Goal: Information Seeking & Learning: Learn about a topic

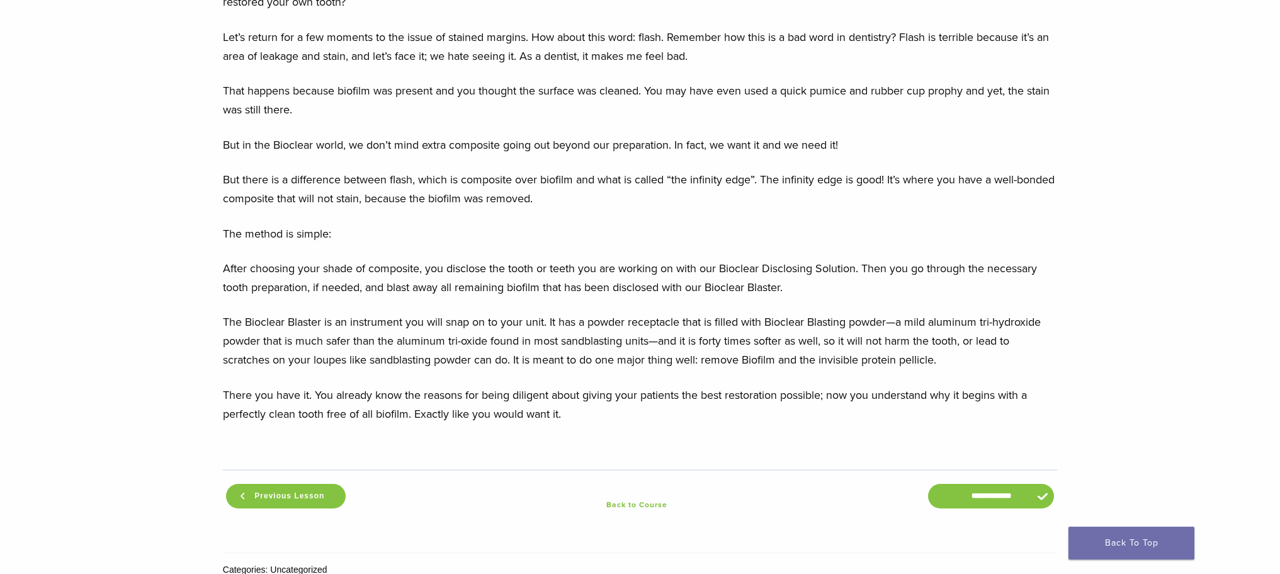
scroll to position [1259, 0]
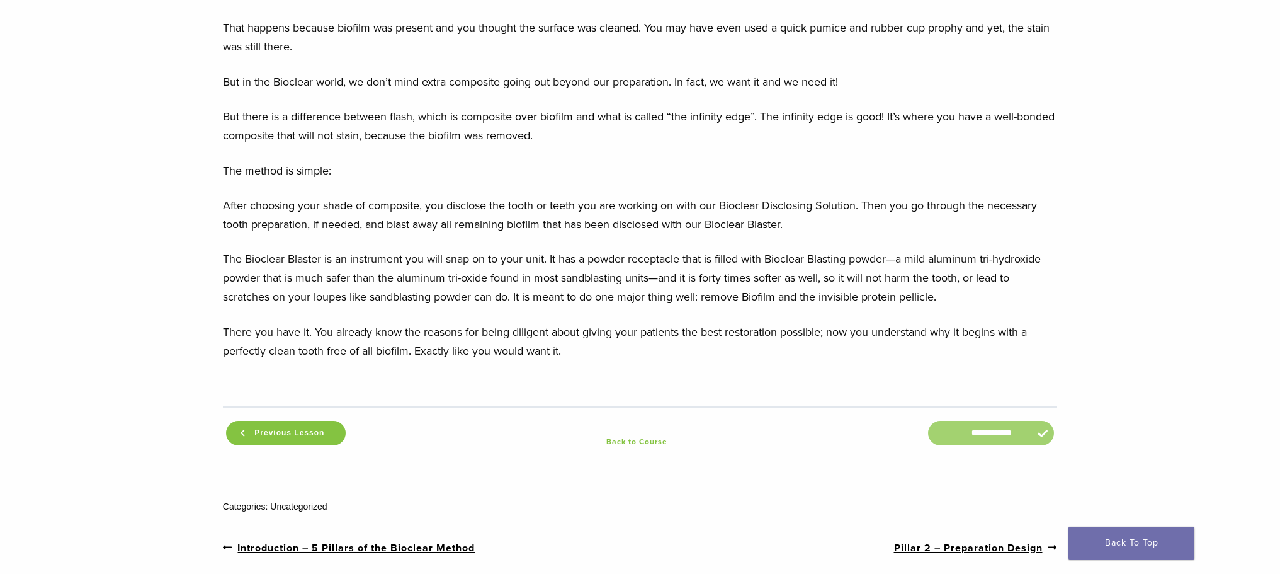
click at [965, 436] on input "**********" at bounding box center [991, 433] width 126 height 25
click at [967, 434] on input "**********" at bounding box center [991, 433] width 126 height 25
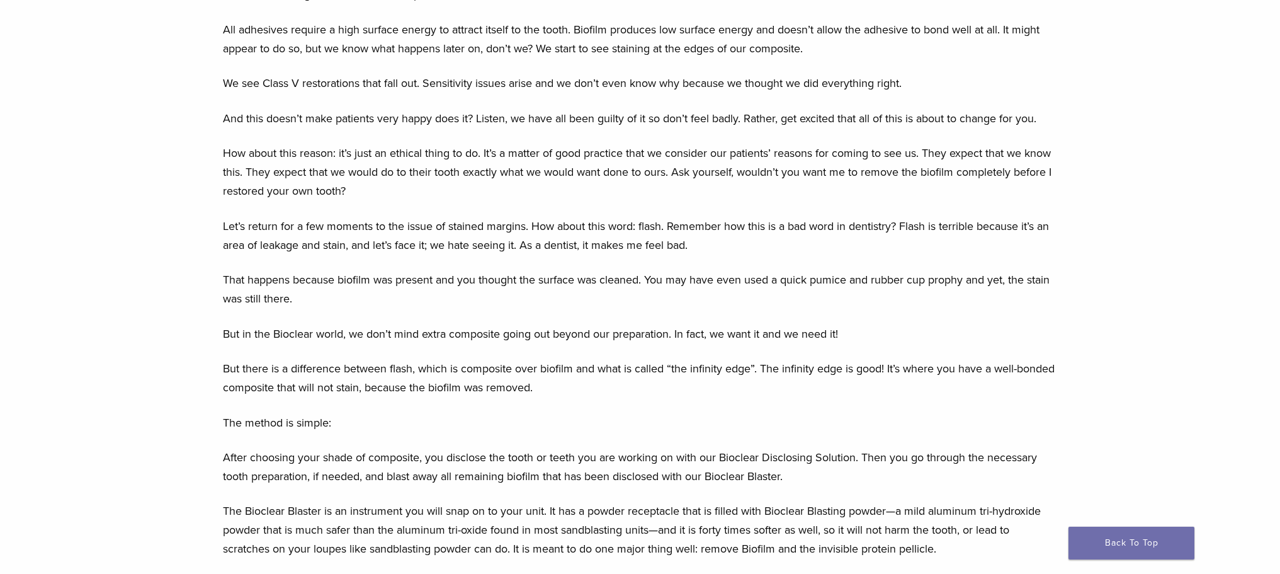
scroll to position [1259, 0]
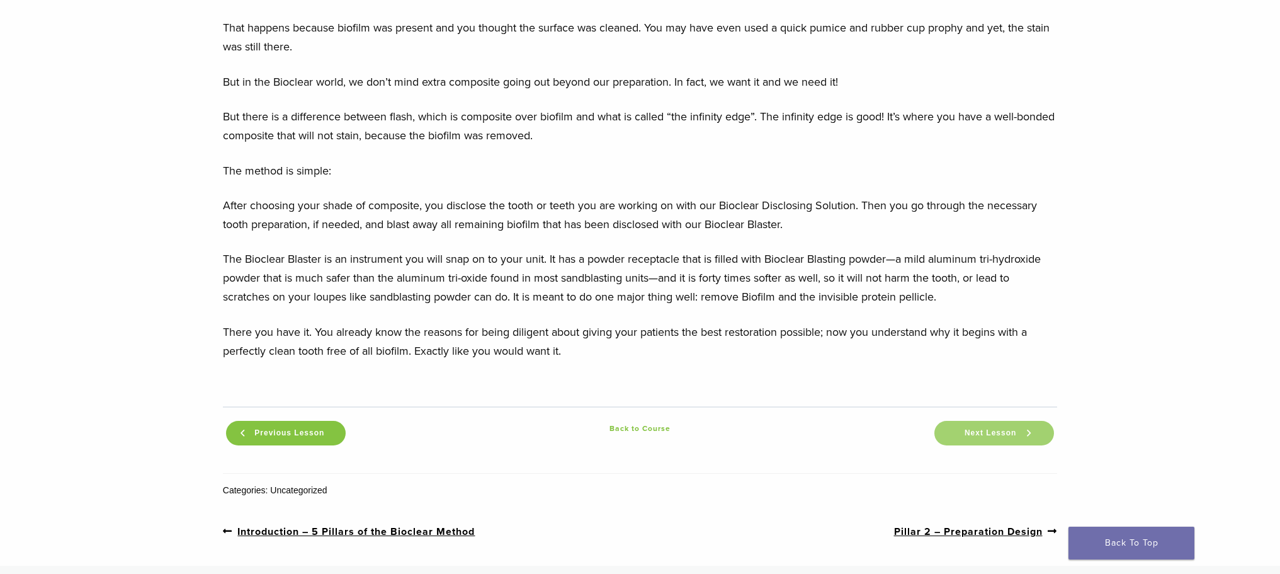
click at [978, 430] on span "Next Lesson" at bounding box center [990, 432] width 67 height 9
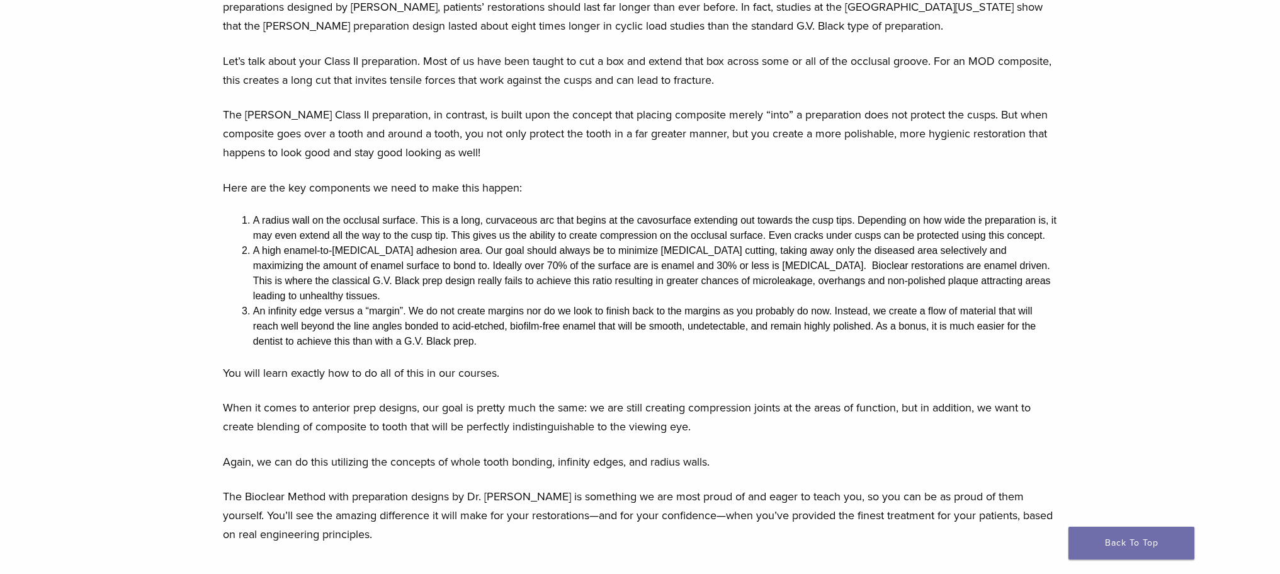
scroll to position [1133, 0]
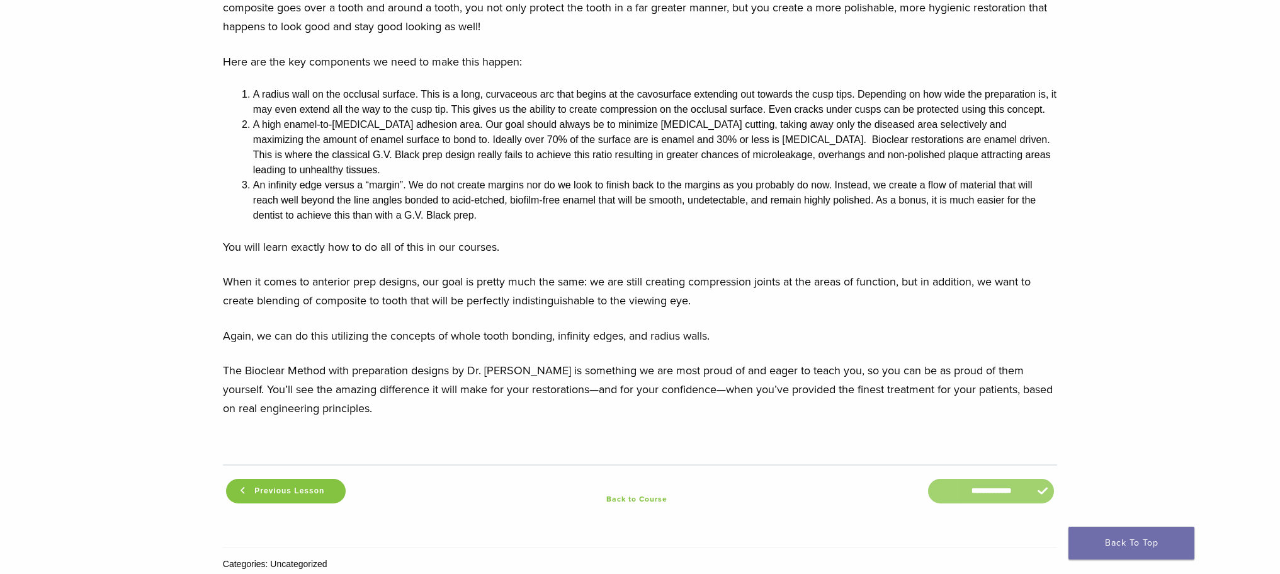
drag, startPoint x: 955, startPoint y: 472, endPoint x: 735, endPoint y: 508, distance: 222.7
click at [735, 508] on div "**********" at bounding box center [640, 498] width 834 height 69
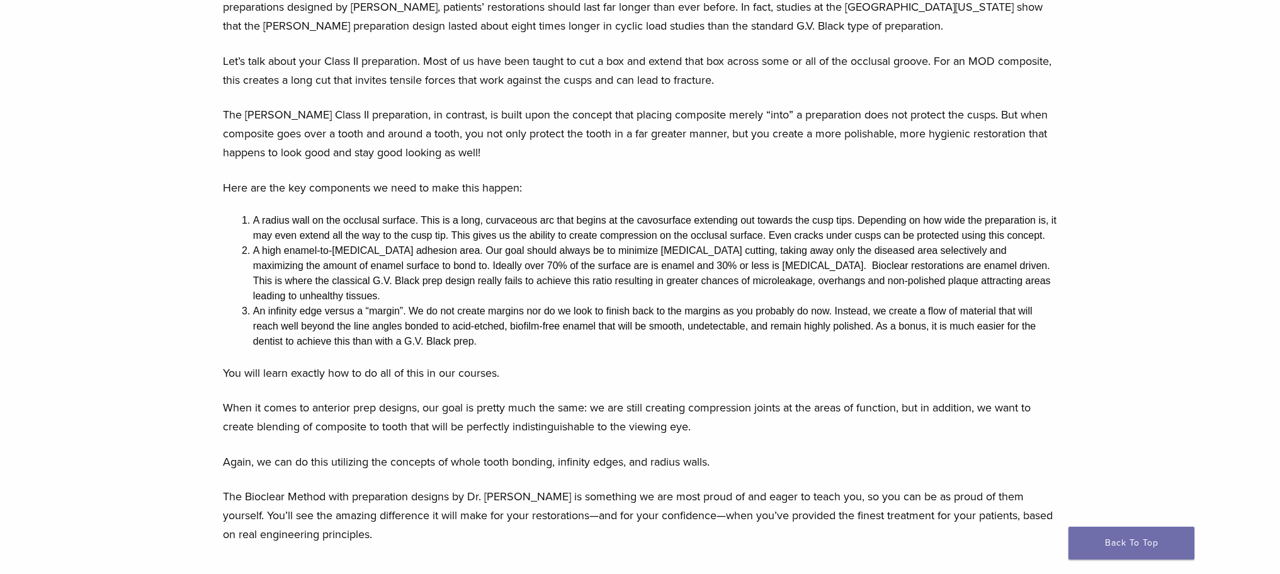
scroll to position [1070, 0]
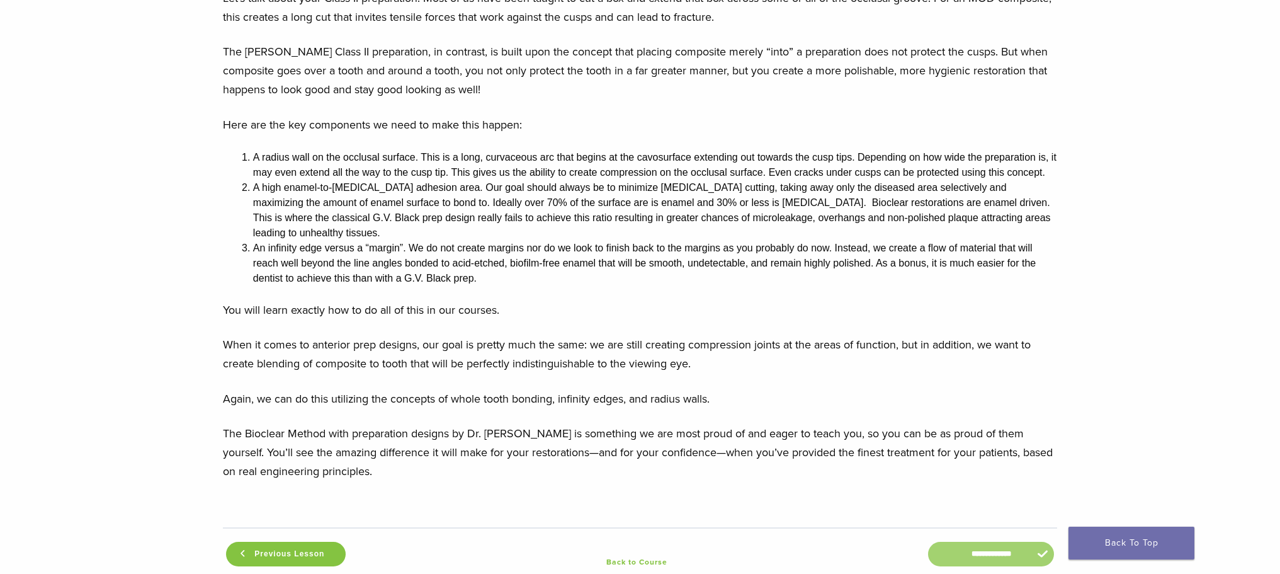
click at [994, 542] on input "**********" at bounding box center [991, 554] width 126 height 25
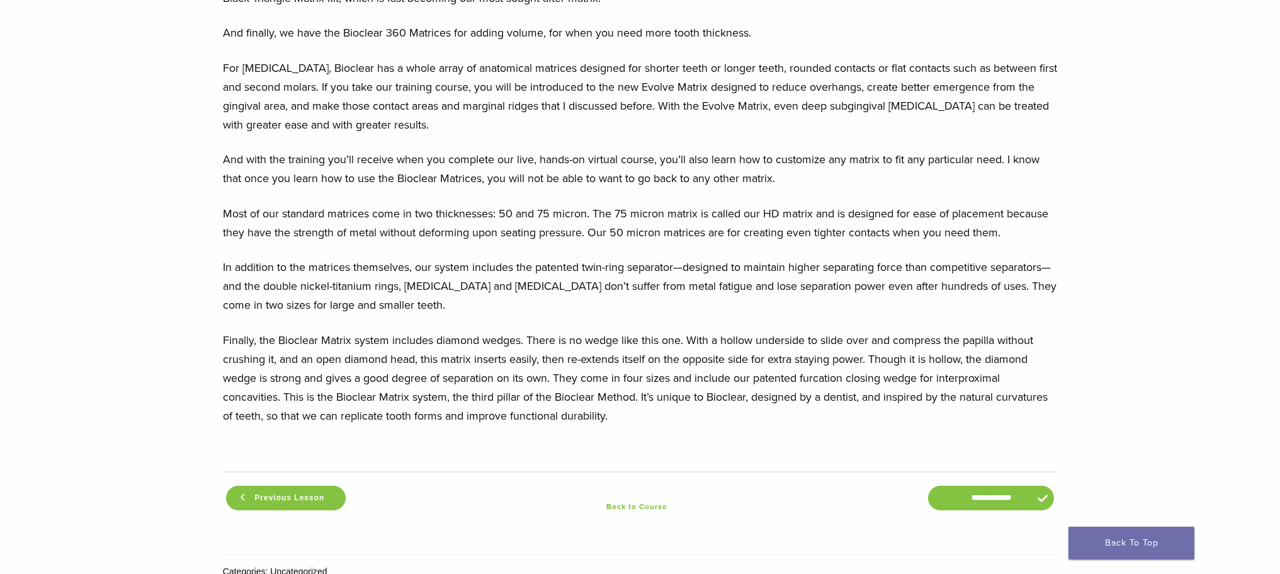
scroll to position [1637, 0]
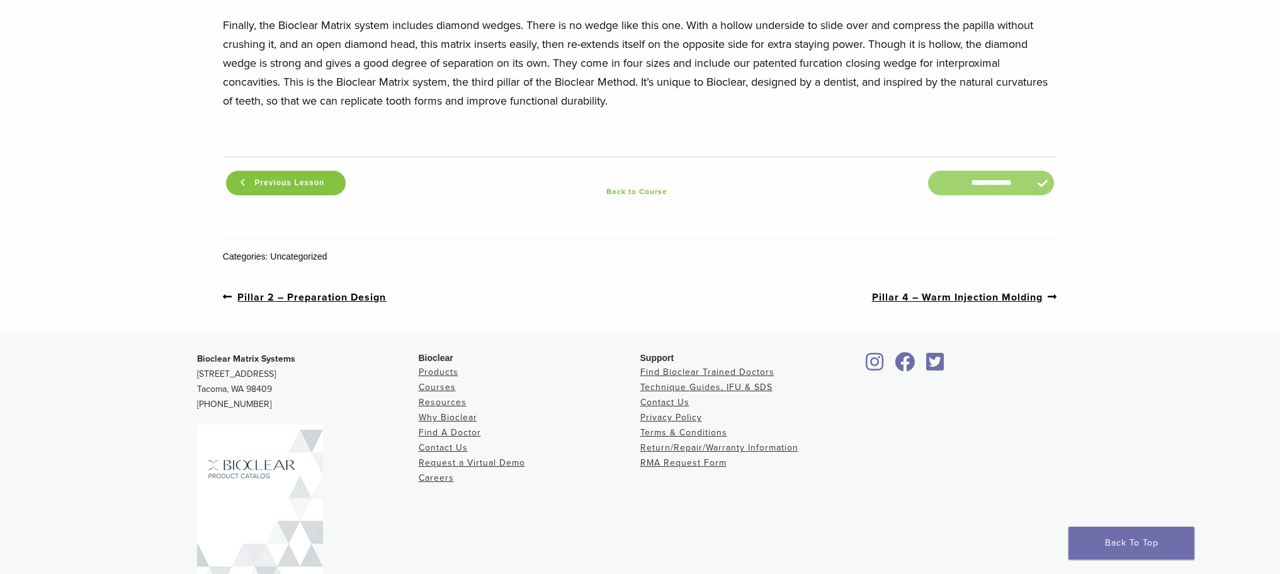
click at [974, 185] on input "**********" at bounding box center [991, 183] width 126 height 25
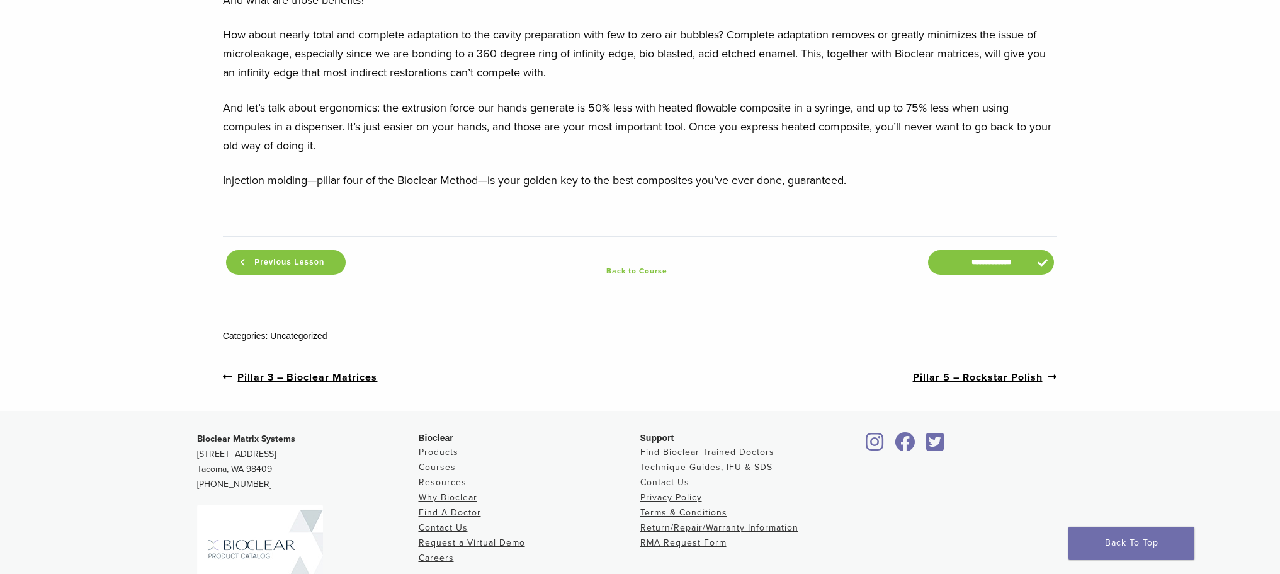
scroll to position [1385, 0]
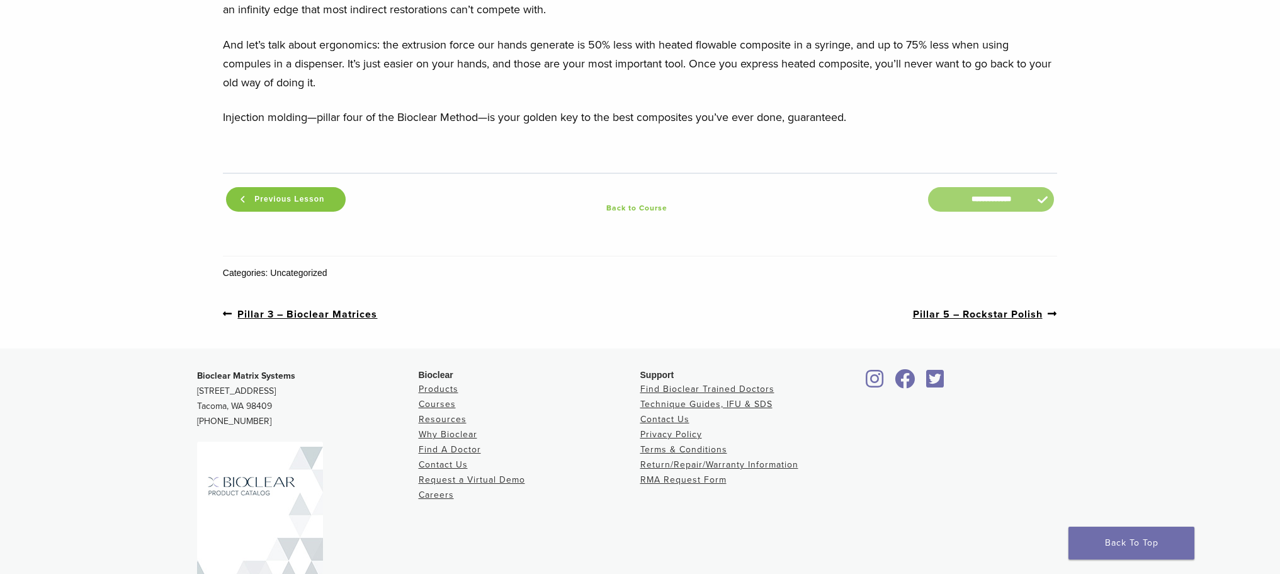
click at [977, 199] on input "**********" at bounding box center [991, 199] width 126 height 25
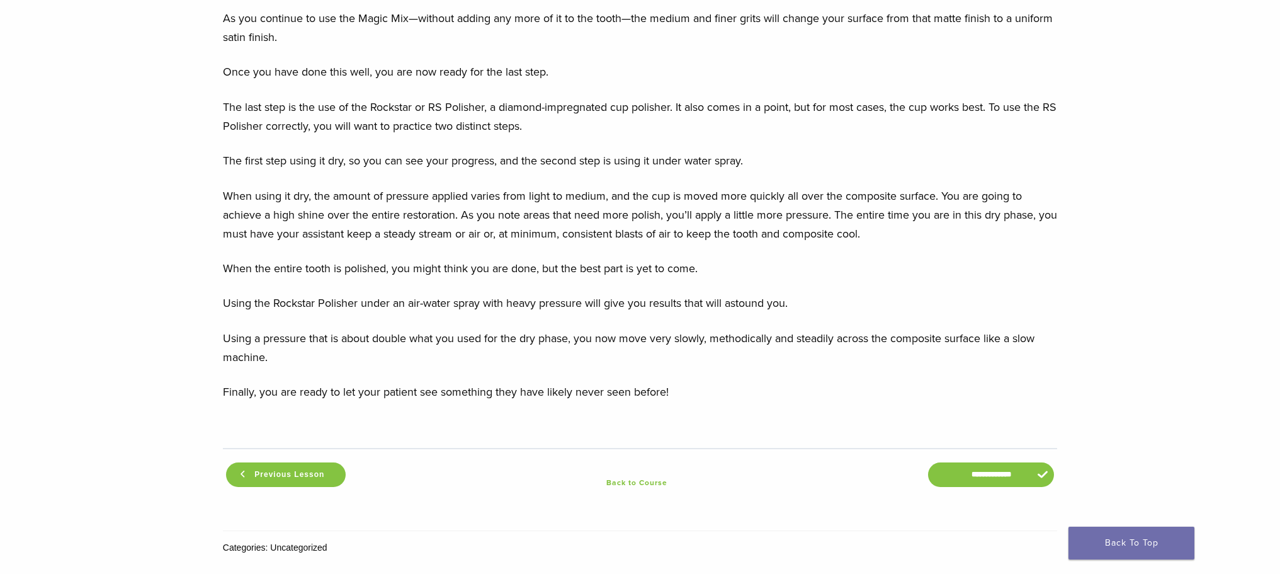
scroll to position [1259, 0]
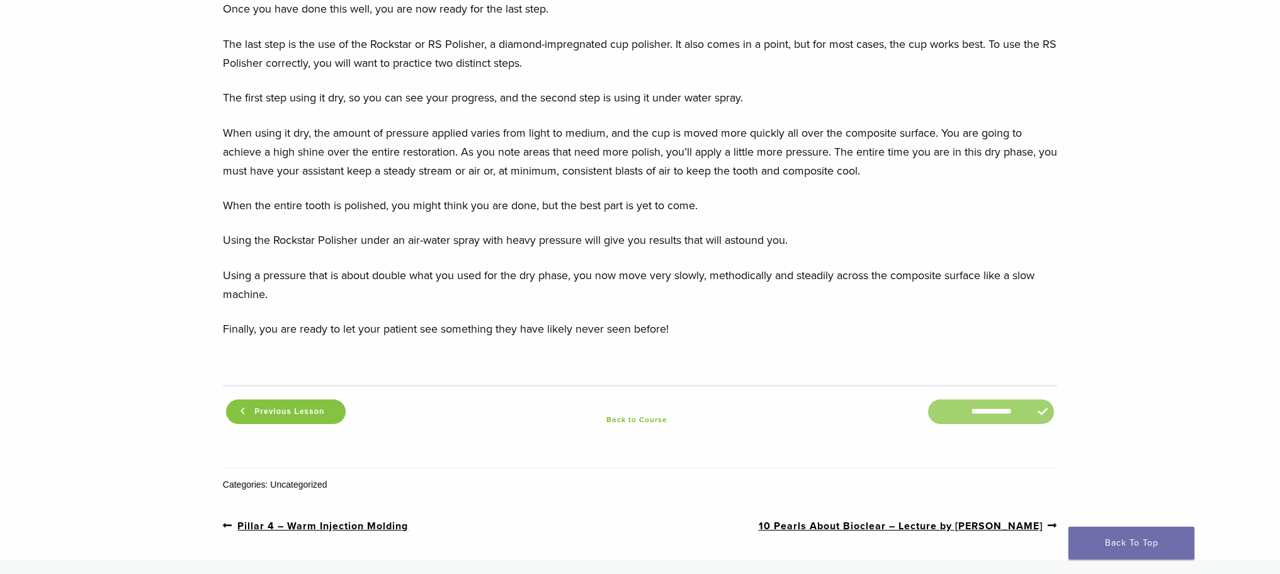
click at [997, 414] on input "**********" at bounding box center [991, 411] width 126 height 25
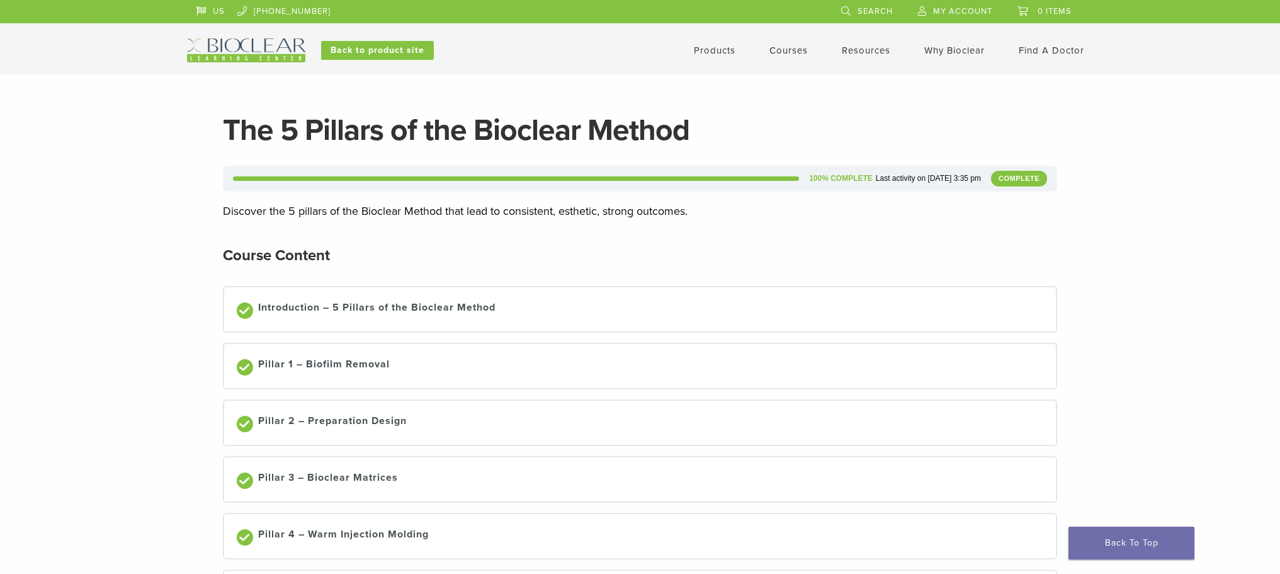
click at [790, 47] on link "Courses" at bounding box center [788, 50] width 38 height 11
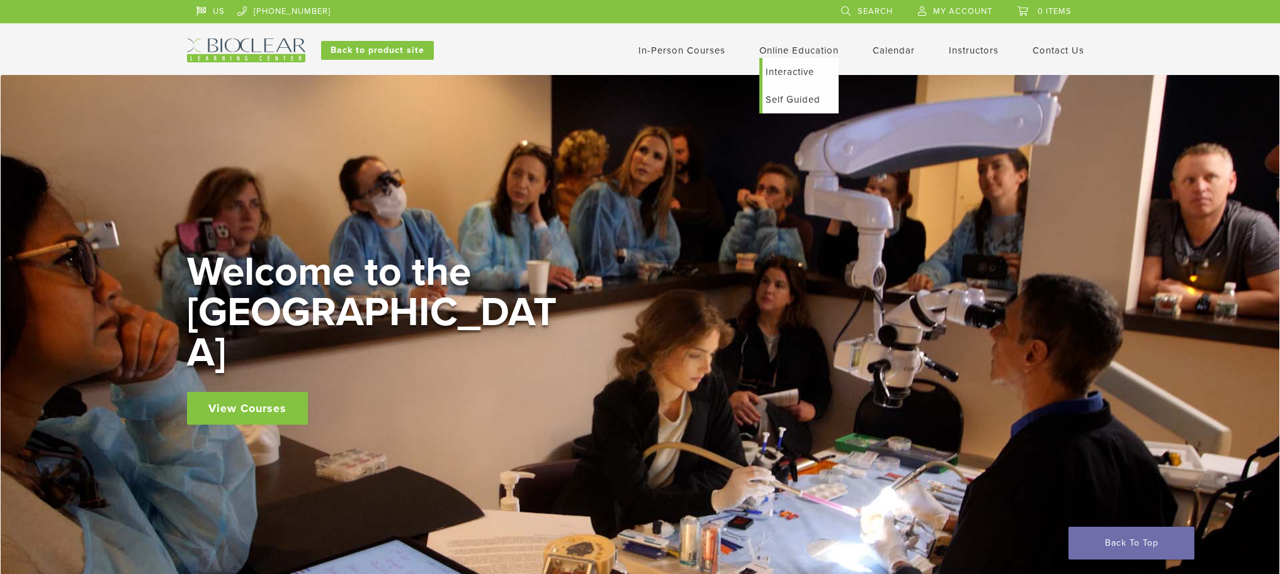
click at [783, 52] on link "Online Education" at bounding box center [798, 50] width 79 height 11
click at [786, 98] on link "Self Guided" at bounding box center [801, 100] width 76 height 28
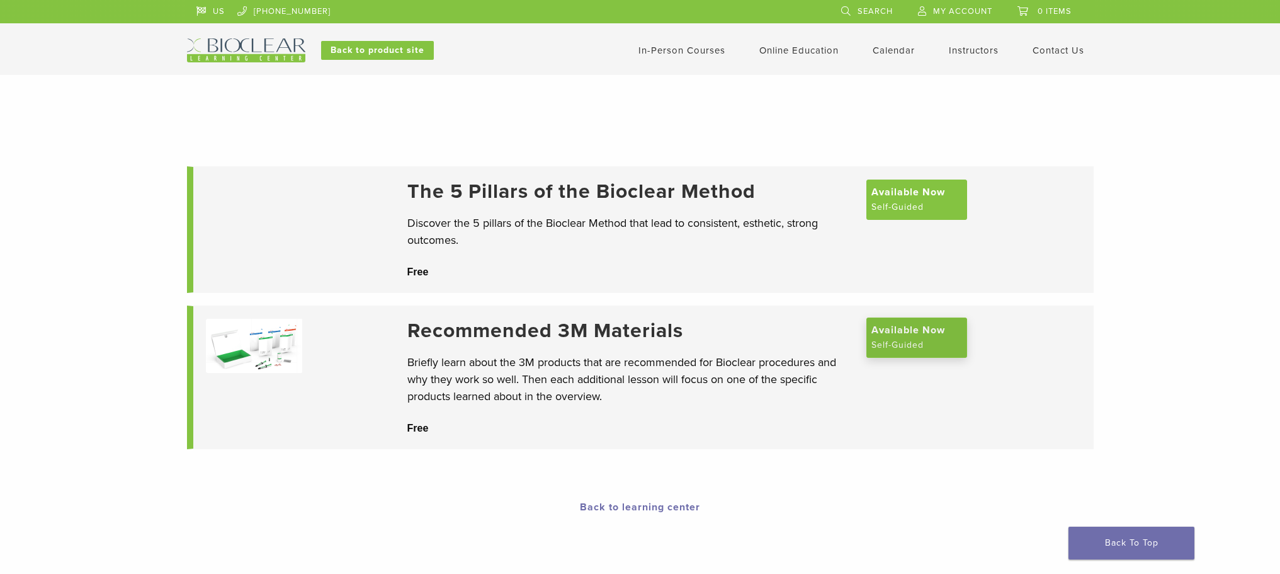
click at [886, 338] on span "Available Now" at bounding box center [908, 329] width 74 height 15
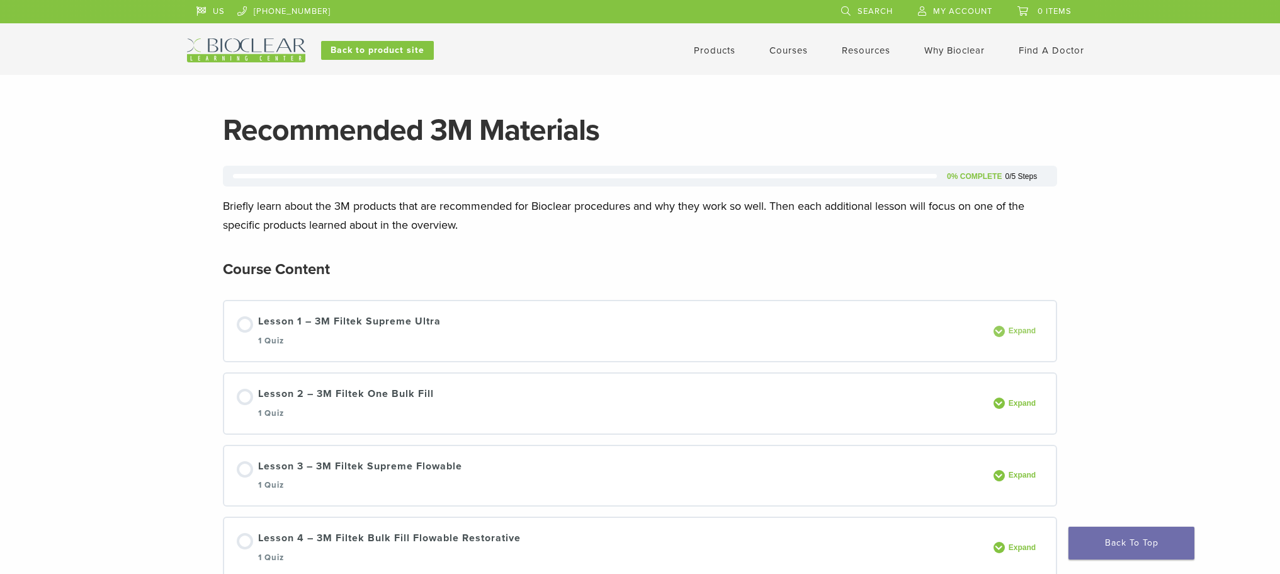
click at [1009, 333] on span "Expand" at bounding box center [1024, 330] width 38 height 9
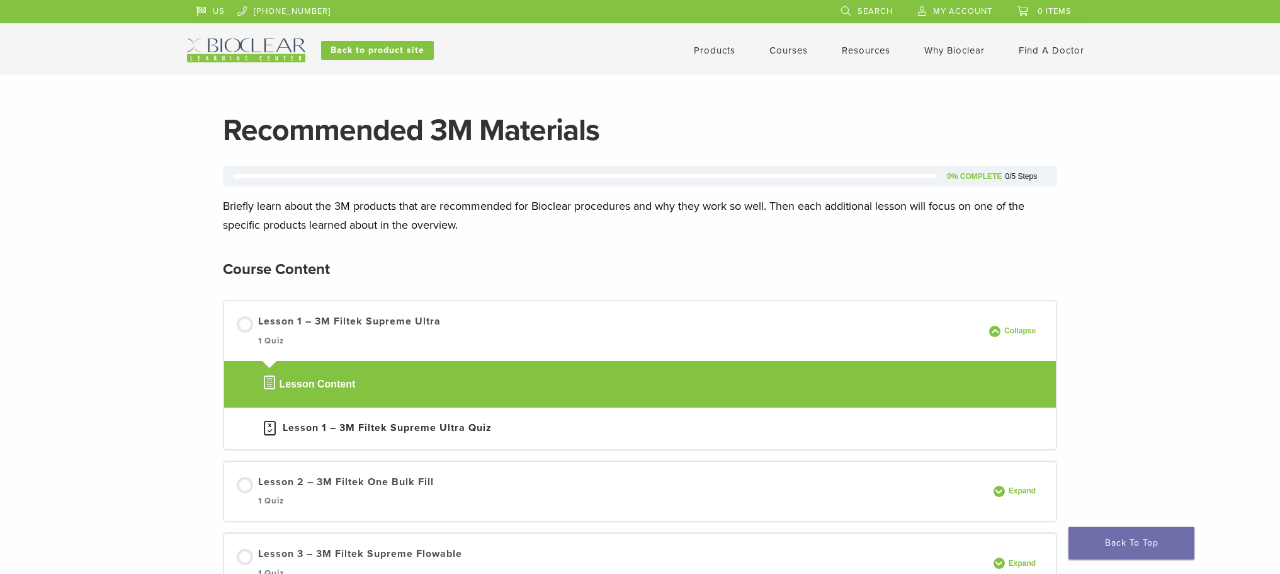
click at [349, 393] on div "Lesson Content" at bounding box center [640, 383] width 756 height 21
drag, startPoint x: 280, startPoint y: 380, endPoint x: 253, endPoint y: 351, distance: 39.2
click at [280, 380] on span "Lesson Content" at bounding box center [317, 384] width 76 height 15
click at [249, 324] on div at bounding box center [245, 324] width 16 height 16
click at [339, 317] on div "Lesson 1 – 3M Filtek Supreme Ultra 1 Quiz" at bounding box center [349, 331] width 183 height 35
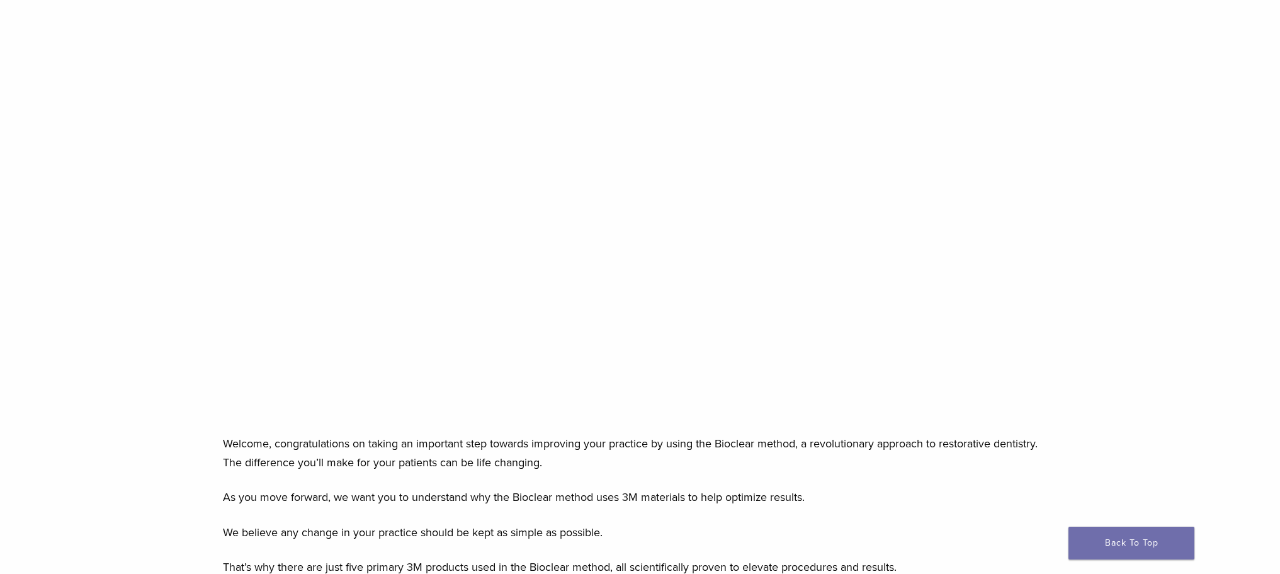
scroll to position [189, 0]
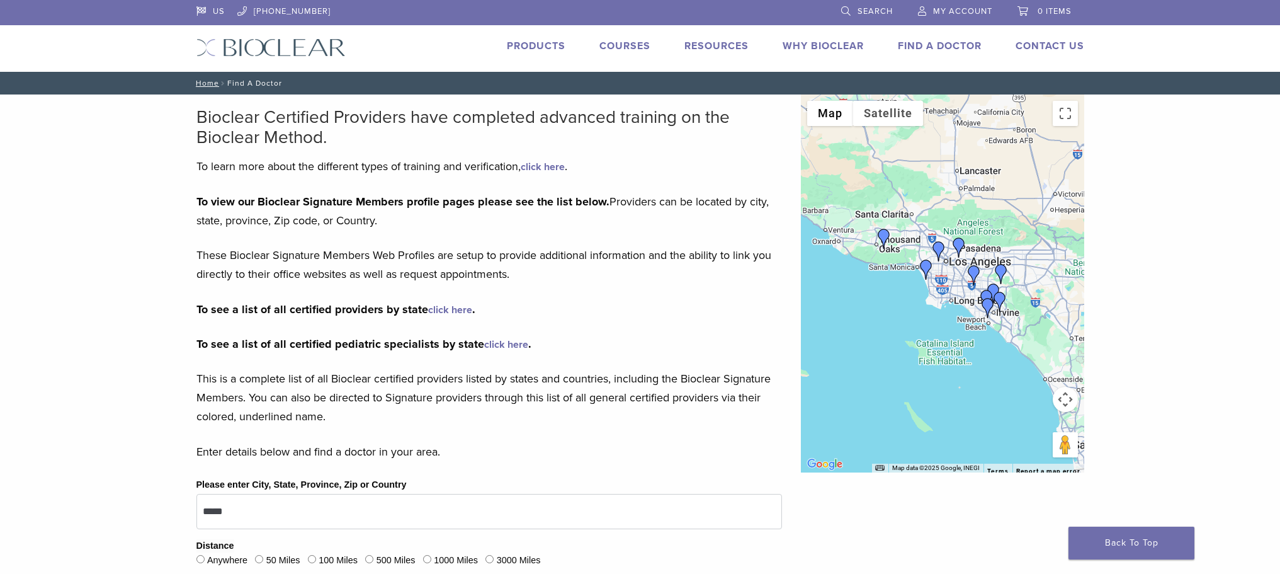
click at [534, 42] on link "Products" at bounding box center [536, 46] width 59 height 13
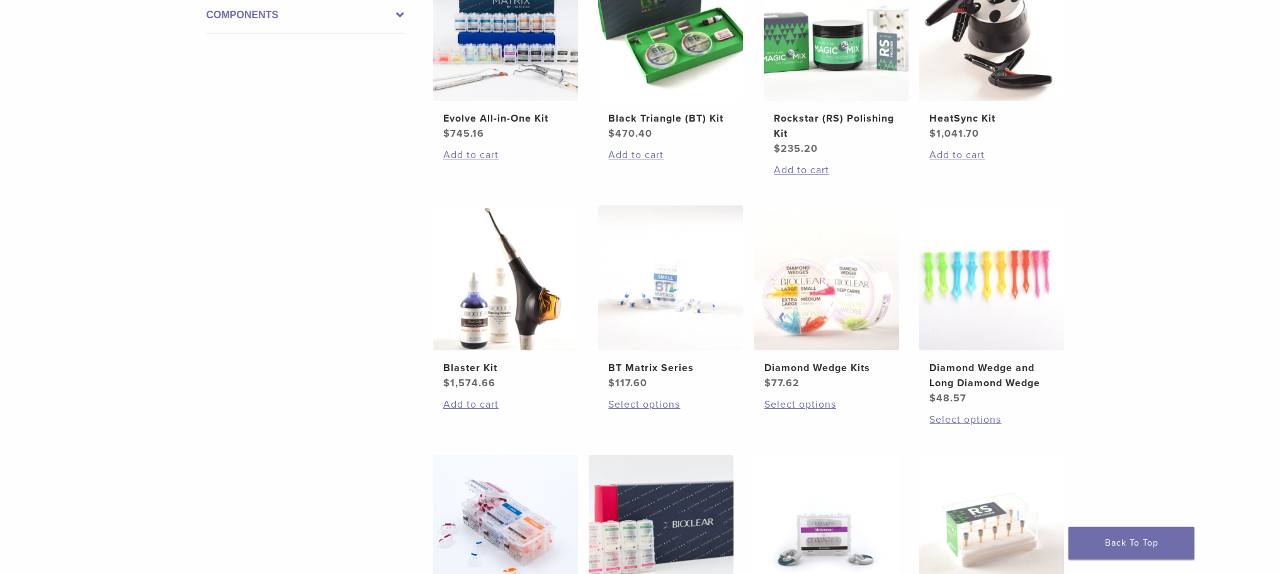
scroll to position [496, 0]
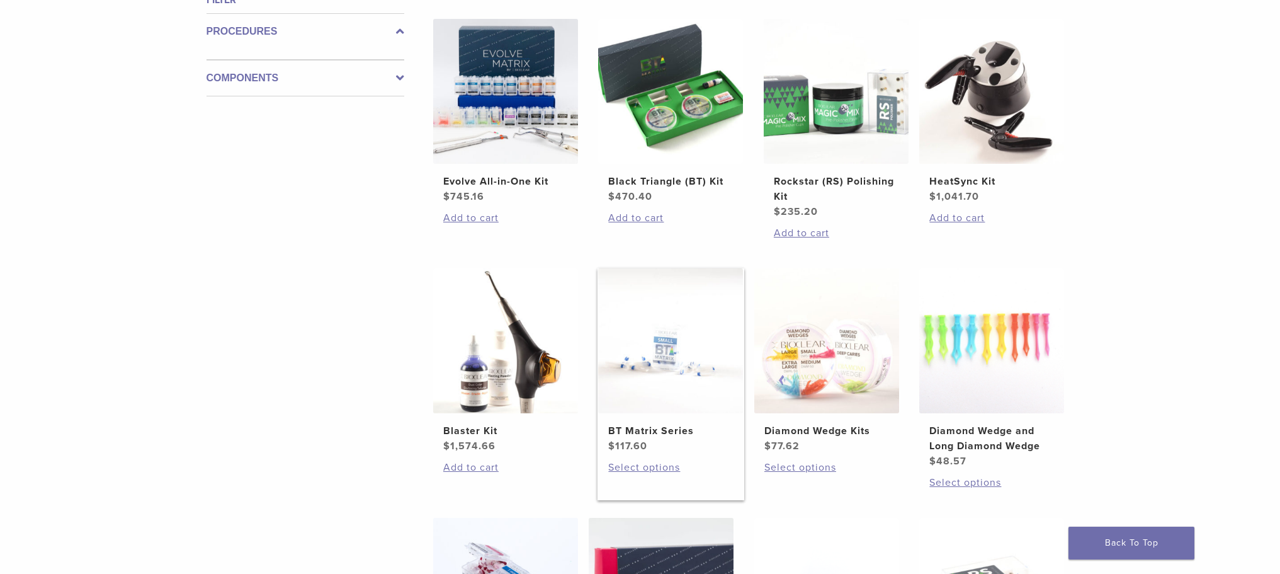
click at [639, 369] on img at bounding box center [670, 340] width 145 height 145
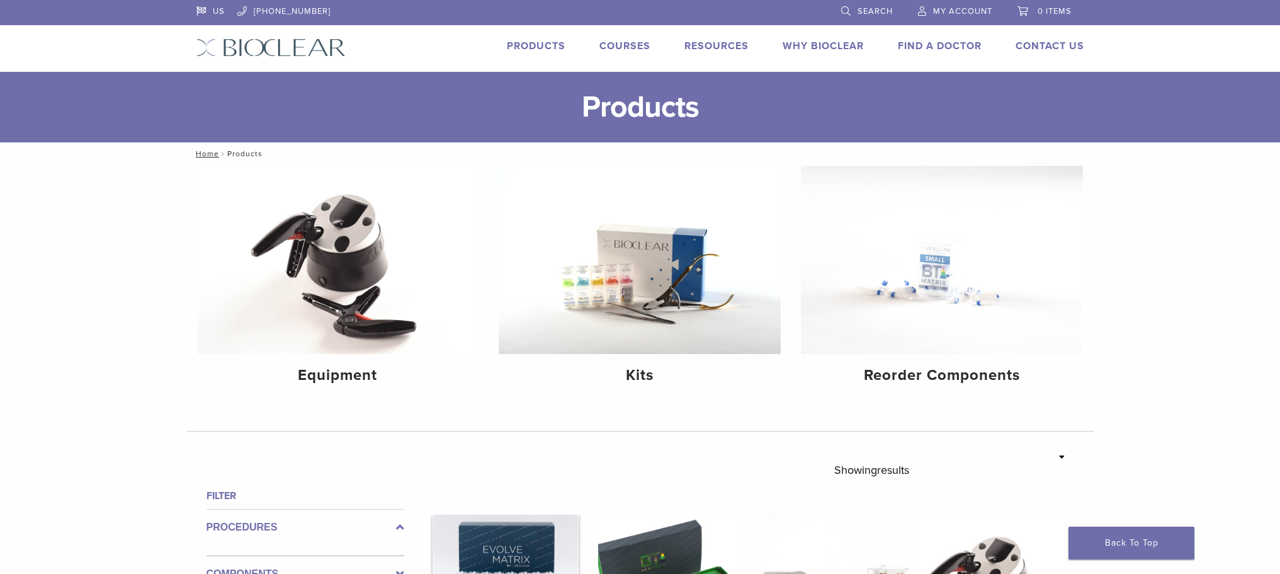
scroll to position [496, 0]
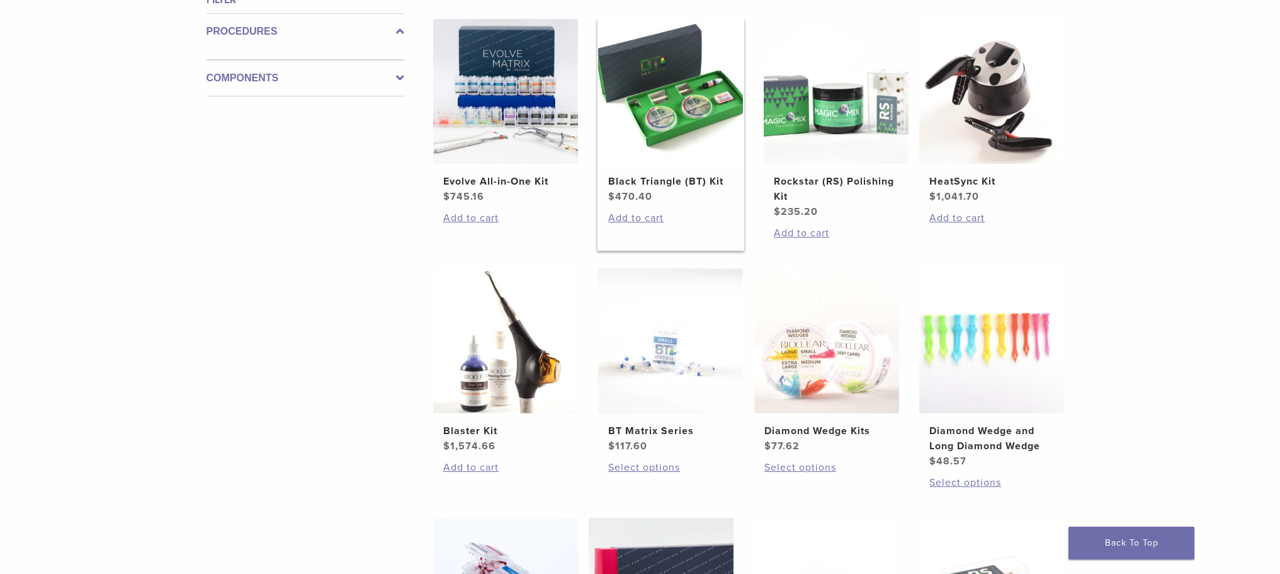
click at [722, 96] on img at bounding box center [670, 91] width 145 height 145
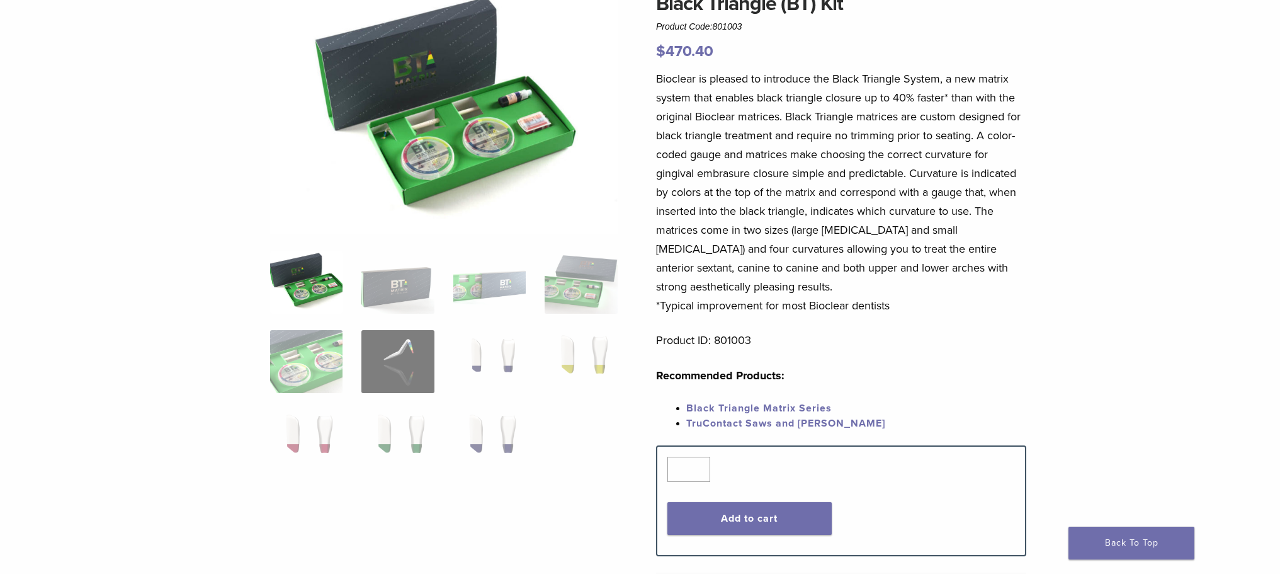
scroll to position [63, 0]
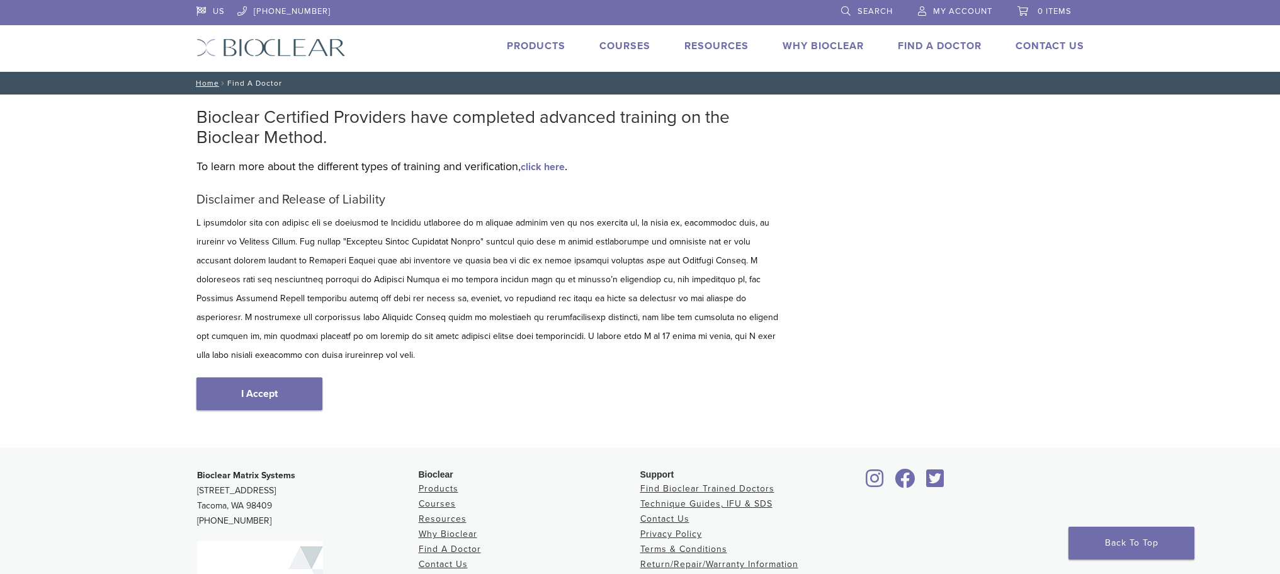
click at [528, 43] on link "Products" at bounding box center [536, 46] width 59 height 13
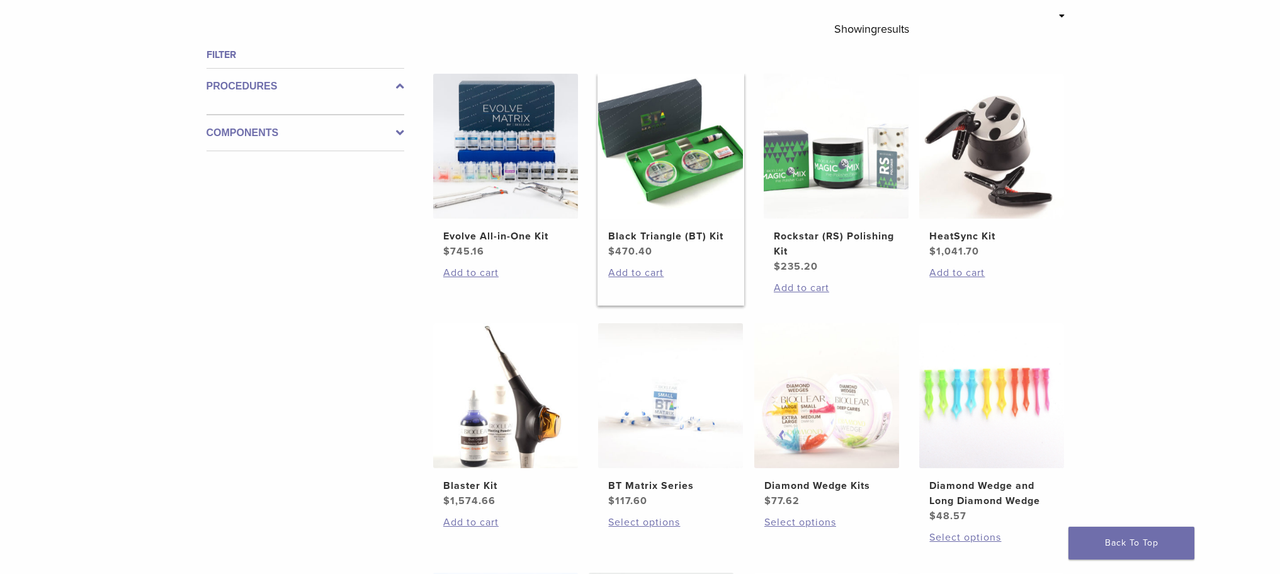
scroll to position [315, 0]
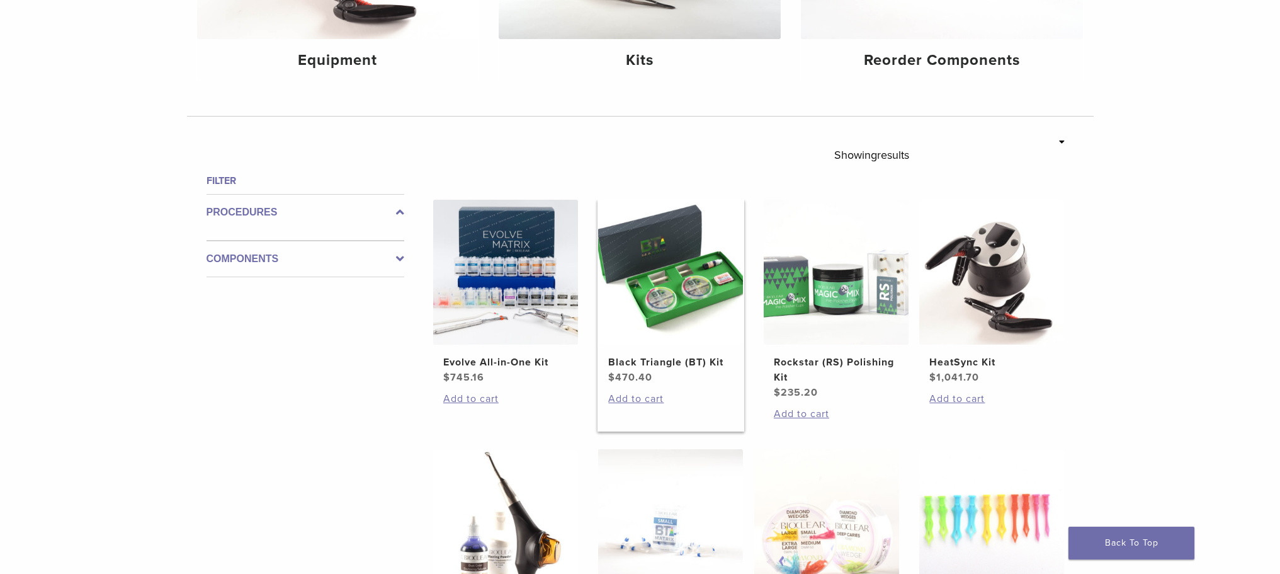
click at [675, 268] on img at bounding box center [670, 272] width 145 height 145
click at [652, 356] on h2 "Black Triangle (BT) Kit" at bounding box center [670, 362] width 125 height 15
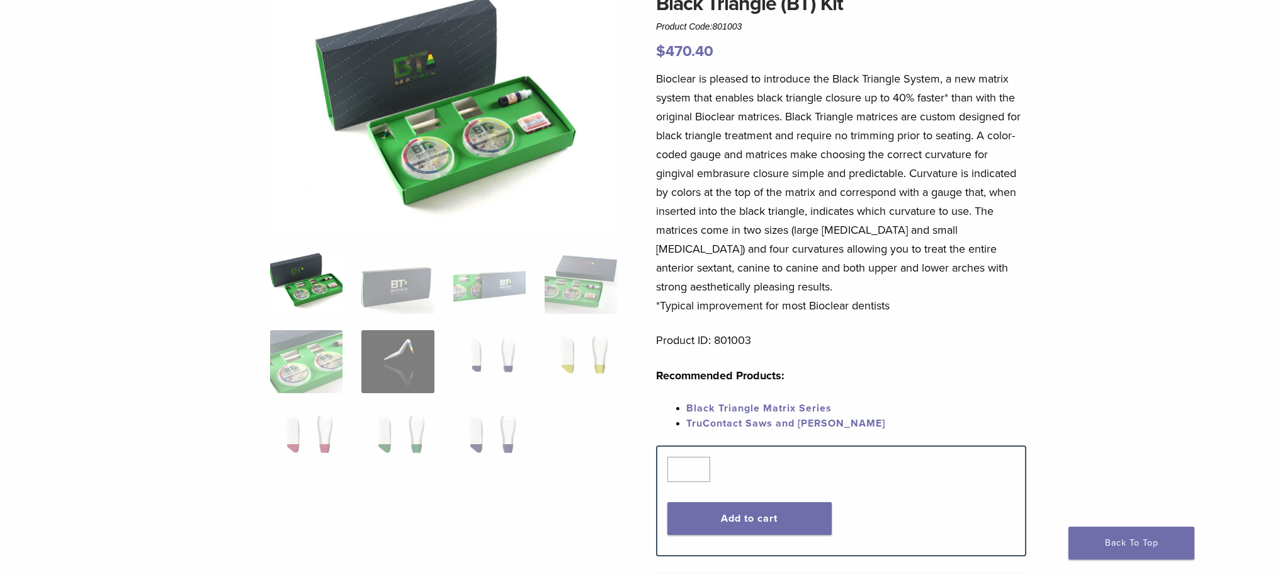
scroll to position [189, 0]
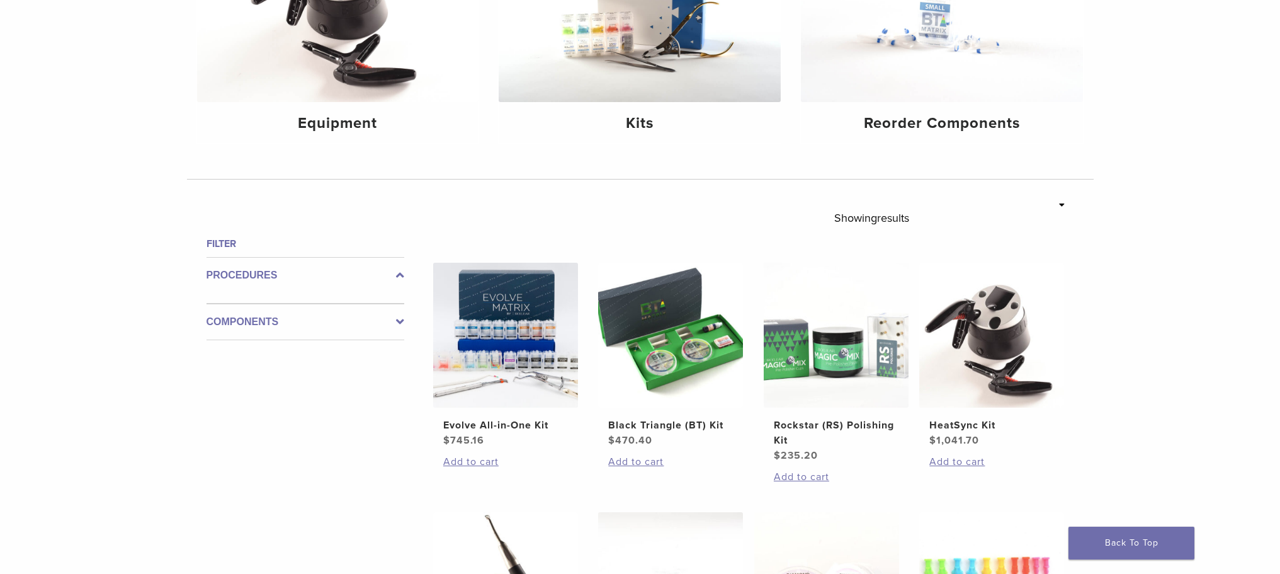
scroll to position [315, 0]
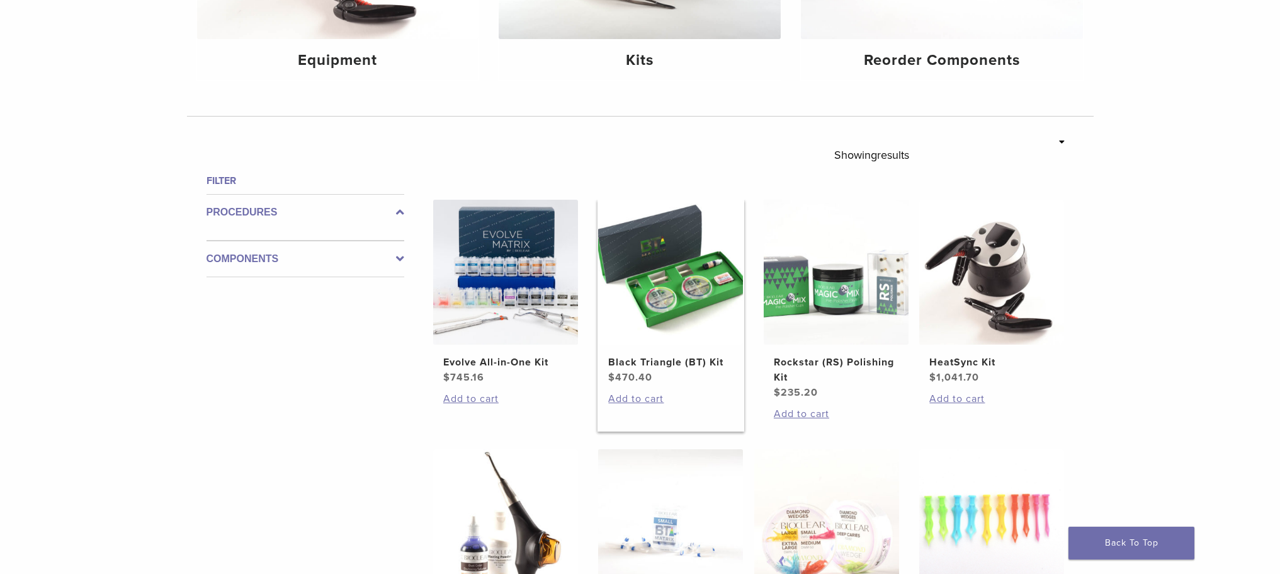
click at [647, 286] on img at bounding box center [670, 272] width 145 height 145
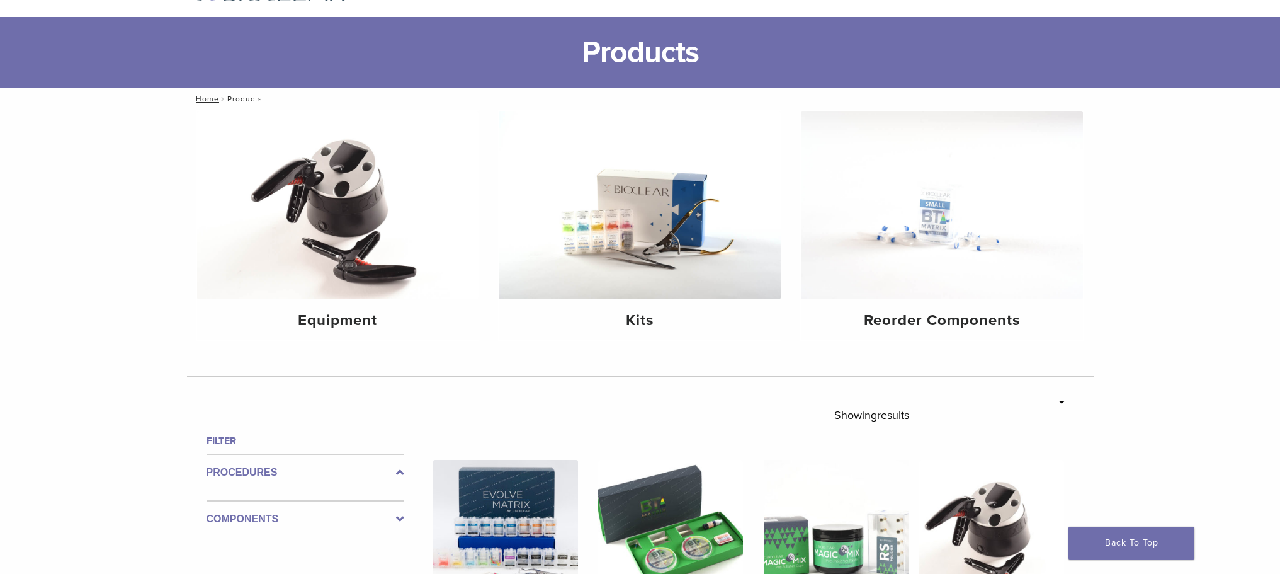
scroll to position [244, 0]
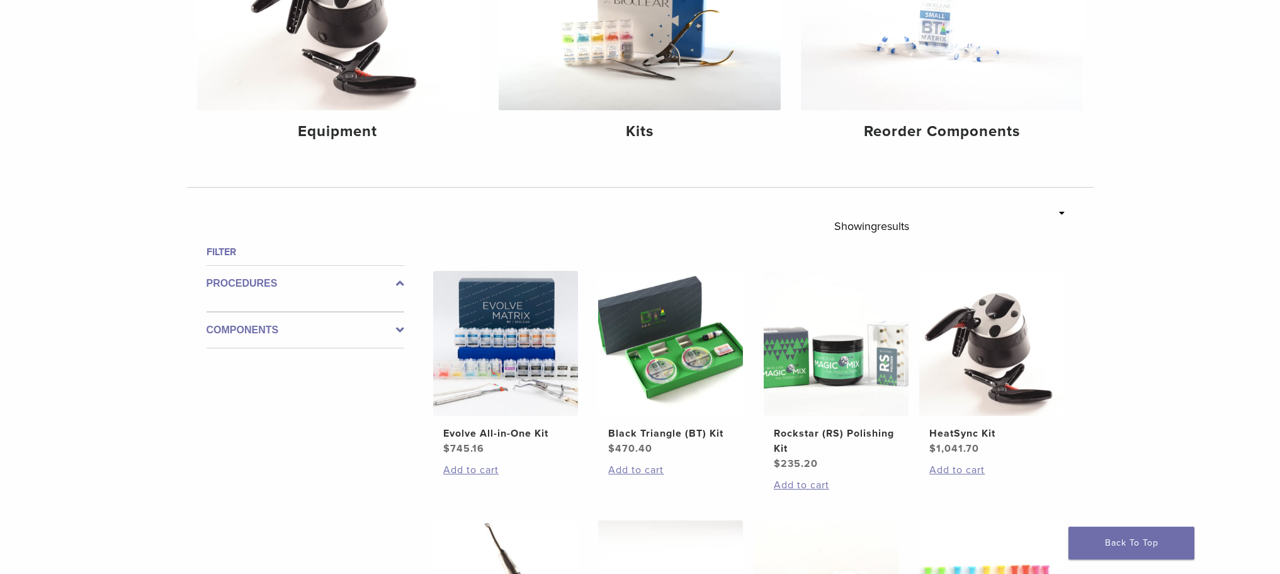
click at [221, 283] on label "Procedures" at bounding box center [306, 283] width 198 height 15
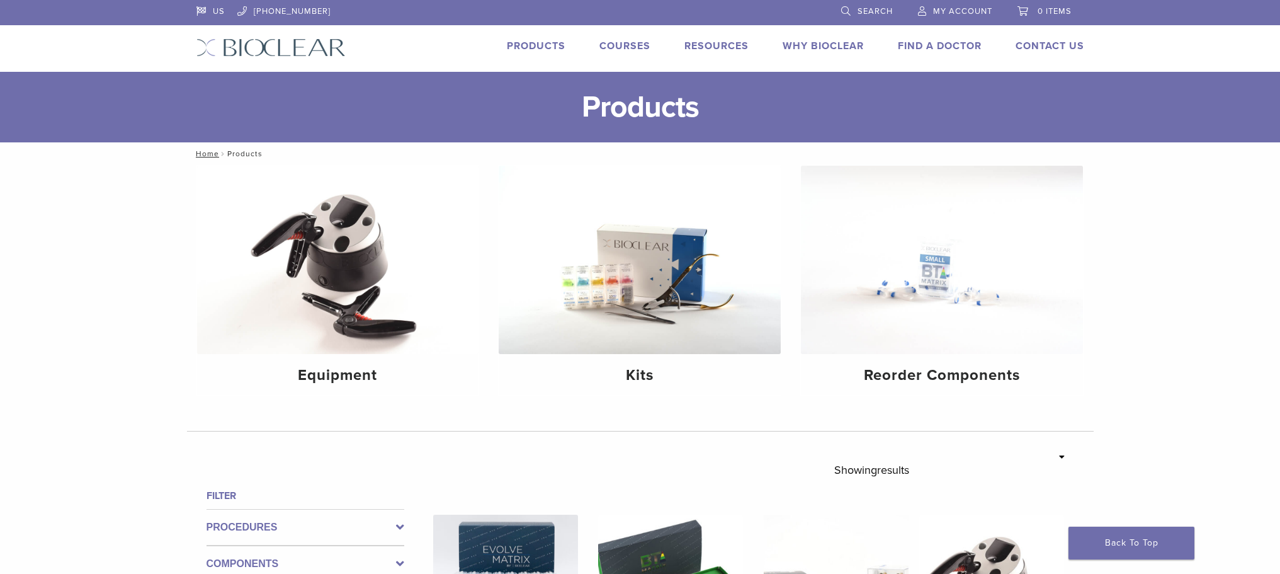
click at [536, 42] on link "Products" at bounding box center [536, 46] width 59 height 13
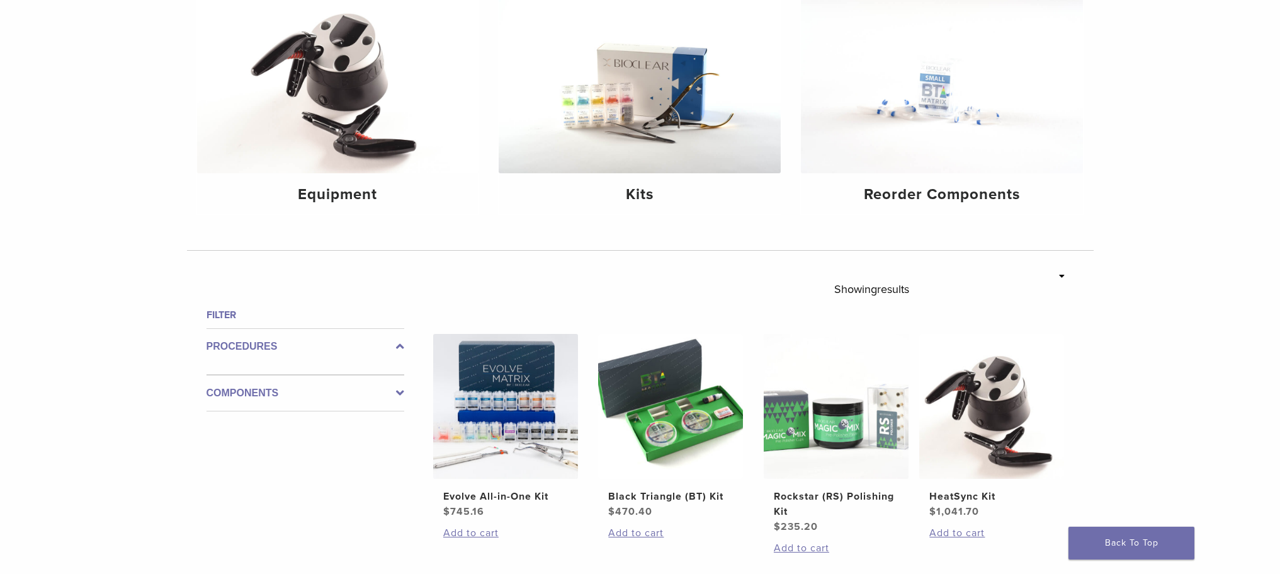
scroll to position [55, 0]
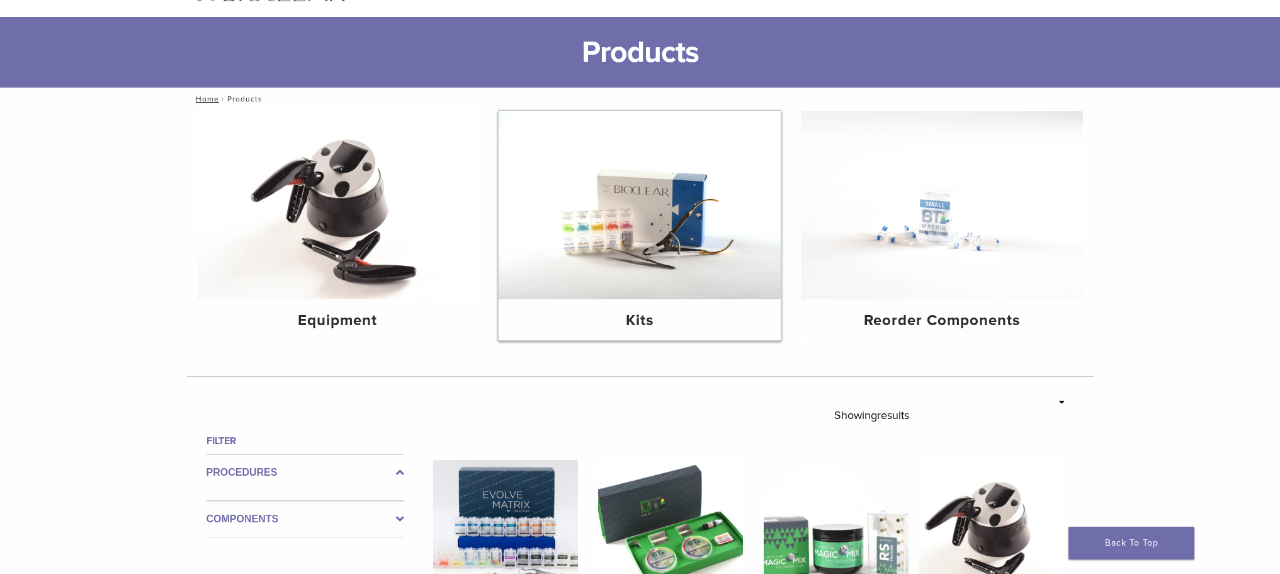
click at [621, 243] on img at bounding box center [640, 205] width 282 height 188
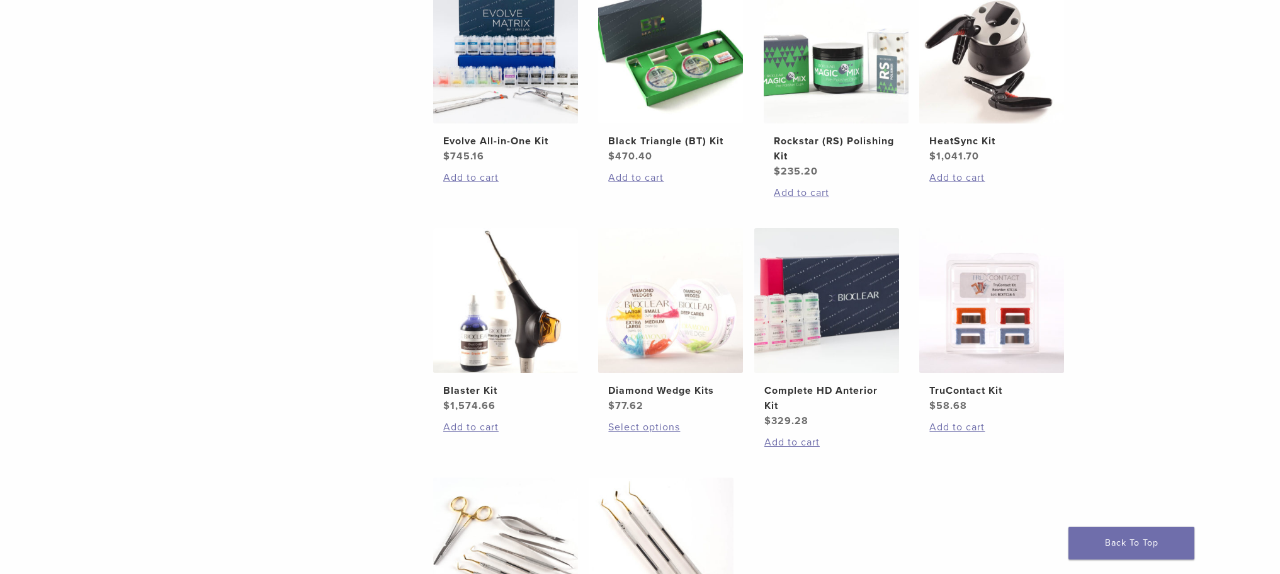
scroll to position [252, 0]
